Goal: Task Accomplishment & Management: Manage account settings

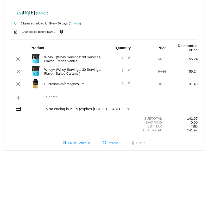
click at [130, 59] on mat-icon "edit" at bounding box center [128, 59] width 6 height 6
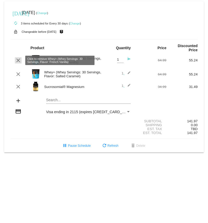
click at [19, 60] on mat-icon "clear" at bounding box center [18, 60] width 6 height 6
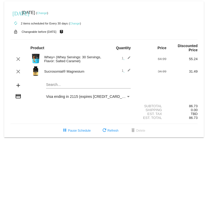
click at [20, 87] on mat-icon "add" at bounding box center [18, 85] width 6 height 6
click at [53, 86] on mat-card "[DATE] [DATE] ( Change ) autorenew 2 items scheduled for Every 30 days ( Change…" at bounding box center [104, 69] width 200 height 136
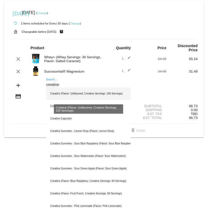
type input "creatine"
click at [81, 95] on div "Creatine (Flavor: Unflavored, Creatine Servings: 100 Servings)" at bounding box center [88, 94] width 85 height 13
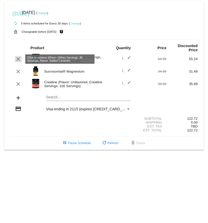
click at [19, 60] on mat-icon "clear" at bounding box center [18, 59] width 6 height 6
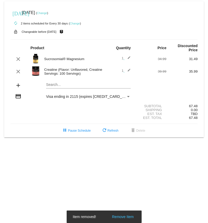
click at [52, 83] on div "Search..." at bounding box center [88, 83] width 85 height 10
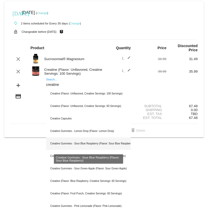
type input "creatine"
click at [117, 144] on div "Creatine Gummies - Sour Blue Raspberry (Flavor: Sour Blue Raspberry)" at bounding box center [88, 144] width 85 height 13
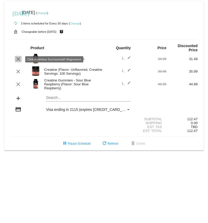
click at [17, 59] on mat-icon "clear" at bounding box center [18, 59] width 6 height 6
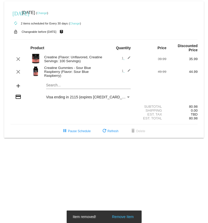
click at [55, 86] on mat-card "[DATE] [DATE] ( Change ) autorenew 2 items scheduled for Every 30 days ( Change…" at bounding box center [104, 69] width 200 height 137
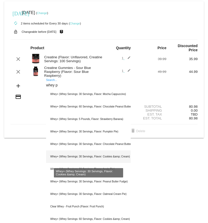
scroll to position [4, 0]
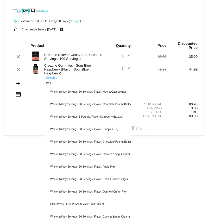
type input "w"
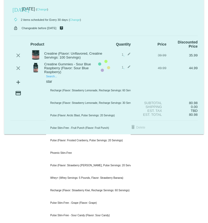
scroll to position [0, 0]
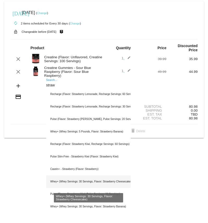
type input "straw"
click at [122, 186] on div "Whey+ (Whey Servings: 30 Servings, Flavor: Strawberry Cheesecake)" at bounding box center [88, 182] width 85 height 13
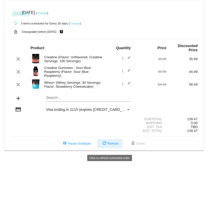
click at [108, 146] on span "refresh Refresh" at bounding box center [109, 144] width 17 height 4
click at [130, 85] on mat-icon "edit" at bounding box center [128, 85] width 6 height 6
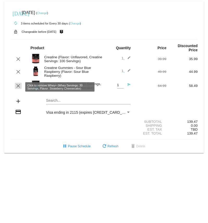
click at [18, 88] on mat-icon "clear" at bounding box center [18, 86] width 6 height 6
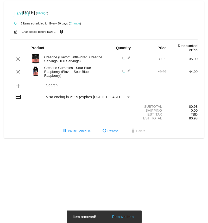
click at [60, 82] on div "Search..." at bounding box center [88, 84] width 85 height 10
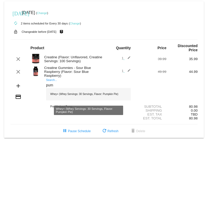
type input "pum"
click at [85, 96] on div "Whey+ (Whey Servings: 30 Servings, Flavor: Pumpkin Pie)" at bounding box center [88, 94] width 85 height 13
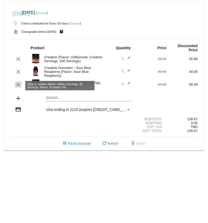
click at [16, 85] on mat-icon "clear" at bounding box center [18, 85] width 6 height 6
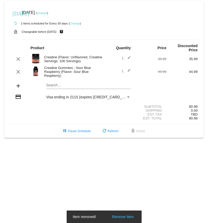
click at [51, 89] on mat-card "[DATE] [DATE] ( Change ) autorenew 2 items scheduled for Every 30 days ( Change…" at bounding box center [104, 69] width 200 height 137
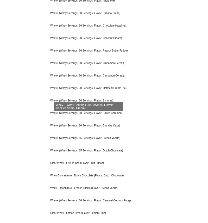
scroll to position [298, 0]
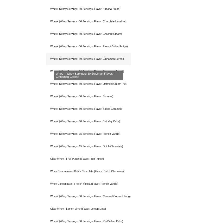
type input "whey"
click at [110, 61] on div "Whey+ (Whey Servings: 30 Servings, Flavor: Cinnamon Cereal)" at bounding box center [88, 59] width 85 height 13
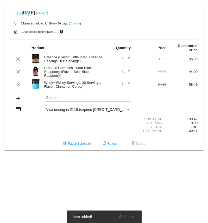
click at [101, 186] on body "[DATE] [DATE] ( Change ) autorenew 3 items scheduled for Every 30 days ( Change…" at bounding box center [104, 111] width 208 height 223
